Goal: Information Seeking & Learning: Learn about a topic

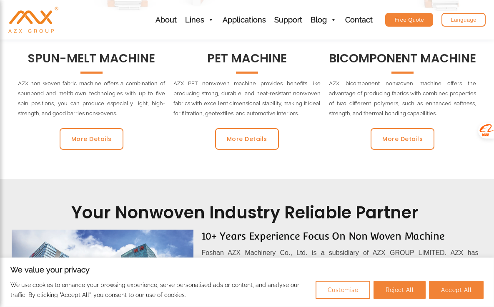
scroll to position [467, 0]
click at [263, 141] on span "More Details" at bounding box center [247, 139] width 40 height 6
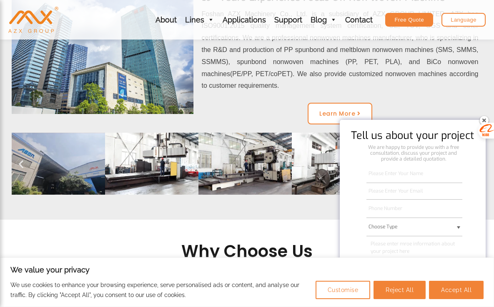
scroll to position [806, 0]
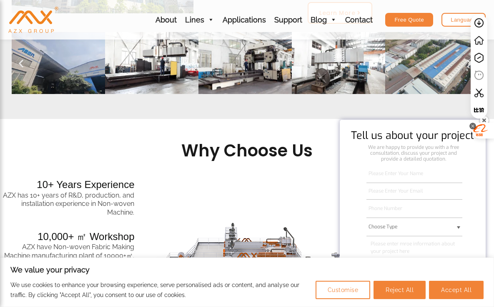
click at [473, 126] on div at bounding box center [472, 126] width 7 height 7
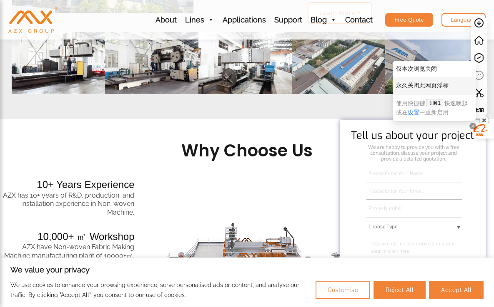
click at [415, 85] on div "永久关闭此网页浮标" at bounding box center [433, 85] width 83 height 17
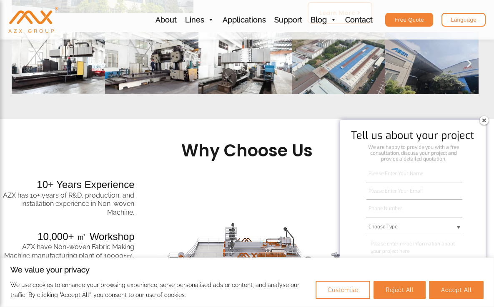
click at [485, 121] on img at bounding box center [483, 120] width 13 height 13
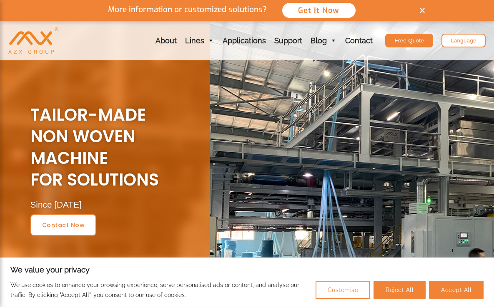
scroll to position [276, 0]
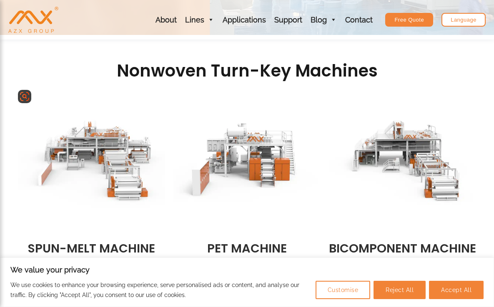
click at [89, 142] on img at bounding box center [91, 163] width 147 height 147
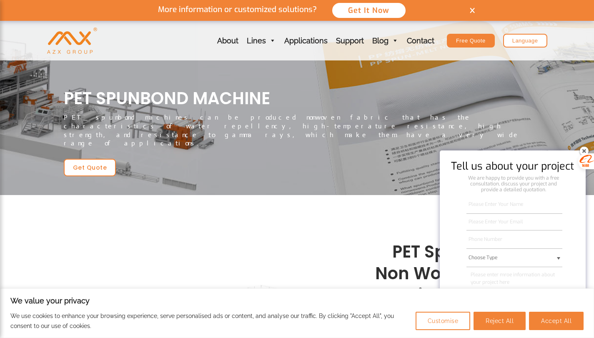
click at [493, 148] on img at bounding box center [583, 150] width 13 height 13
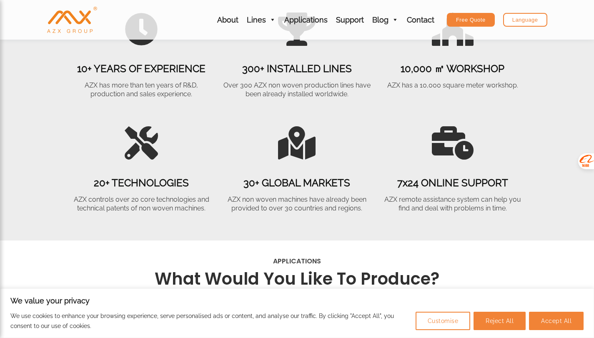
scroll to position [1207, 0]
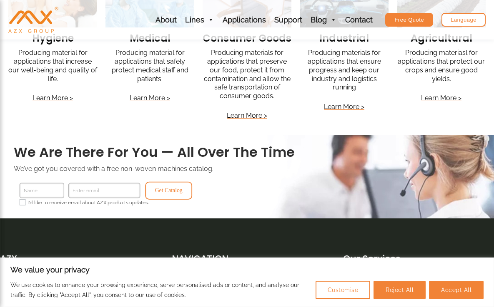
scroll to position [2457, 0]
